Goal: Navigation & Orientation: Find specific page/section

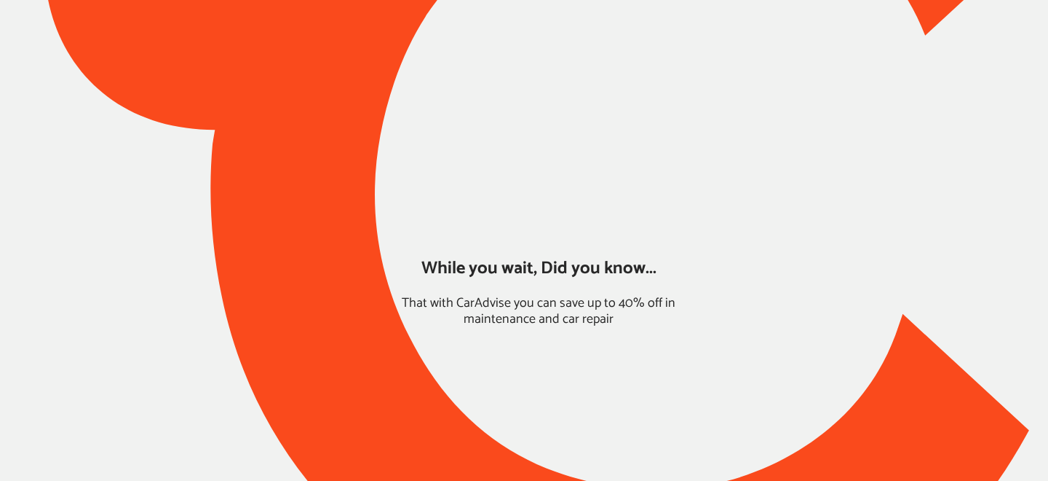
type input "*****"
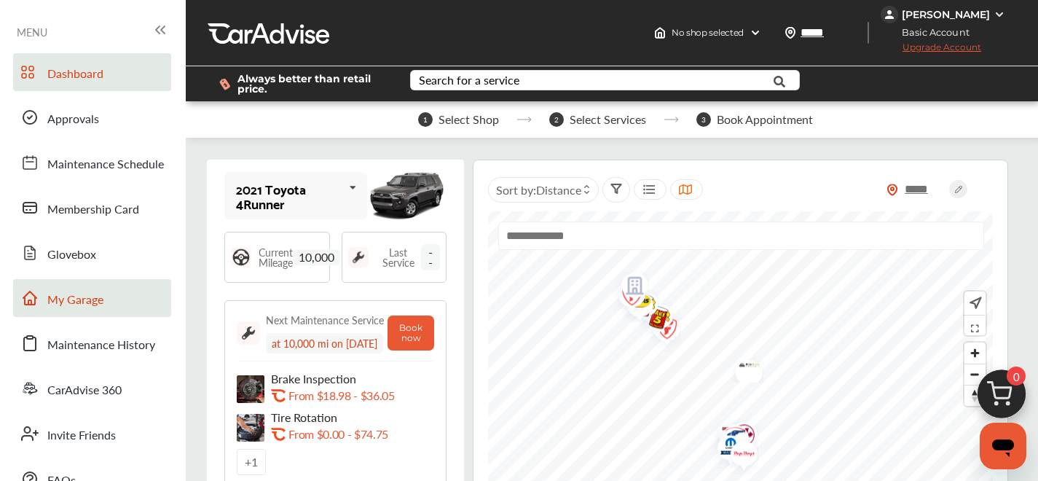
click at [68, 302] on span "My Garage" at bounding box center [75, 300] width 56 height 19
